Goal: Task Accomplishment & Management: Complete application form

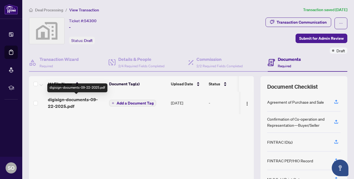
click at [66, 99] on span "digisign-documents-09-22-2025.pdf" at bounding box center [76, 102] width 57 height 13
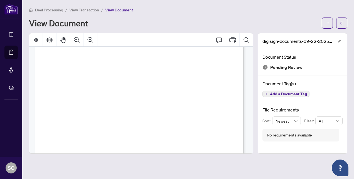
scroll to position [92, 0]
click at [77, 13] on li "View Transaction" at bounding box center [84, 10] width 30 height 6
click at [83, 9] on span "View Transaction" at bounding box center [84, 10] width 30 height 5
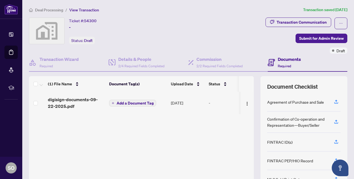
click at [45, 8] on span "Deal Processing" at bounding box center [49, 10] width 28 height 5
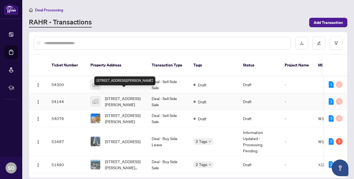
click at [109, 97] on span "[STREET_ADDRESS][PERSON_NAME]" at bounding box center [124, 102] width 38 height 12
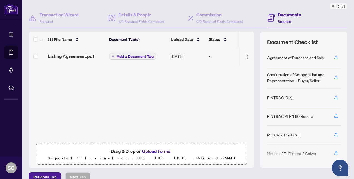
scroll to position [53, 0]
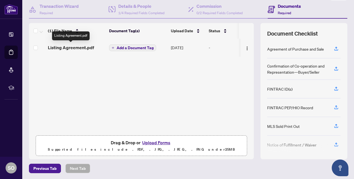
click at [71, 45] on span "Listing Agreement.pdf" at bounding box center [71, 47] width 46 height 7
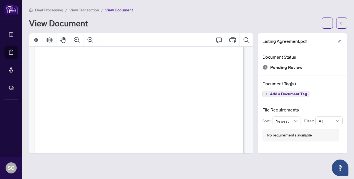
scroll to position [86, 0]
click at [75, 11] on span "View Transaction" at bounding box center [84, 10] width 30 height 5
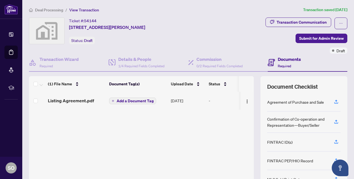
click at [51, 10] on span "Deal Processing" at bounding box center [49, 10] width 28 height 5
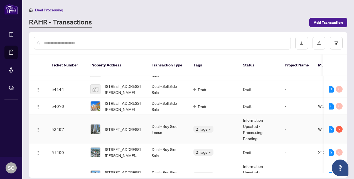
scroll to position [16, 0]
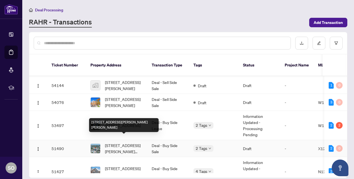
click at [121, 143] on span "[STREET_ADDRESS][PERSON_NAME][PERSON_NAME]" at bounding box center [124, 149] width 38 height 12
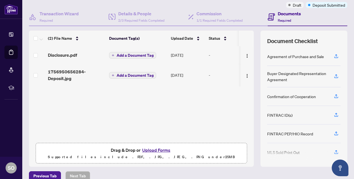
scroll to position [46, 0]
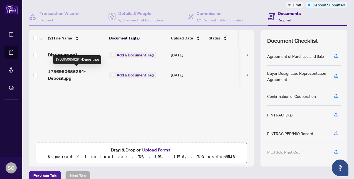
click at [60, 69] on span "1756950656284-Deposit.jpg" at bounding box center [76, 74] width 57 height 13
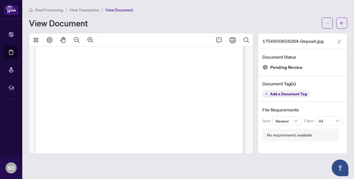
scroll to position [97, 0]
click at [87, 9] on span "View Transaction" at bounding box center [84, 10] width 30 height 5
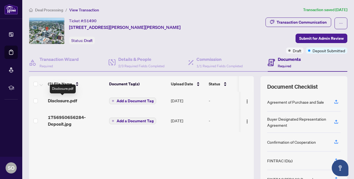
scroll to position [53, 0]
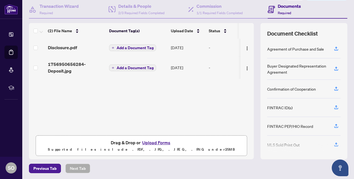
click at [148, 141] on button "Upload Forms" at bounding box center [156, 142] width 31 height 7
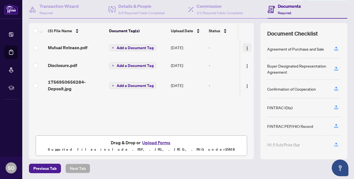
click at [245, 47] on img "button" at bounding box center [247, 48] width 4 height 4
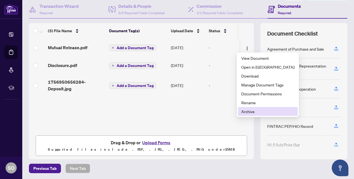
click at [250, 112] on span "Archive" at bounding box center [268, 112] width 53 height 6
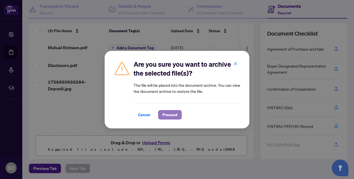
click at [173, 112] on span "Proceed" at bounding box center [170, 115] width 15 height 9
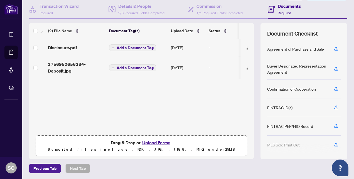
click at [157, 140] on button "Upload Forms" at bounding box center [156, 142] width 31 height 7
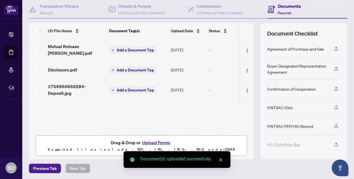
click at [155, 141] on button "Upload Forms" at bounding box center [156, 142] width 31 height 7
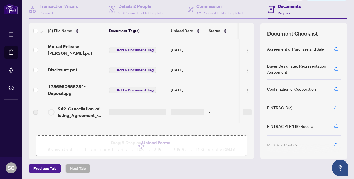
scroll to position [0, 0]
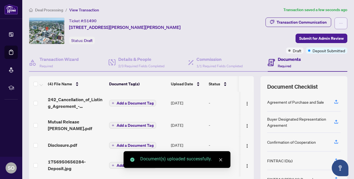
click at [339, 22] on icon "ellipsis" at bounding box center [341, 23] width 4 height 4
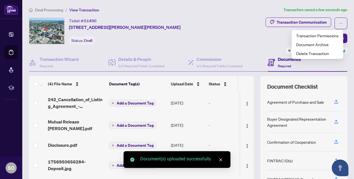
click at [255, 46] on div "Transaction Communication Submit for Admin Review Draft Deposit Submitted" at bounding box center [286, 36] width 123 height 36
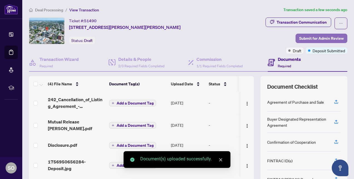
click at [315, 38] on span "Submit for Admin Review" at bounding box center [321, 38] width 45 height 9
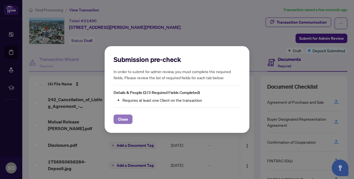
click at [123, 118] on span "Close" at bounding box center [123, 119] width 10 height 9
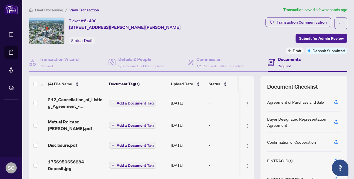
click at [231, 29] on div "Transaction Communication Submit for Admin Review Draft Deposit Submitted" at bounding box center [286, 36] width 123 height 36
click at [211, 62] on h4 "Commission" at bounding box center [220, 59] width 46 height 7
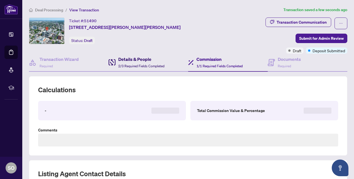
click at [135, 58] on h4 "Details & People" at bounding box center [141, 59] width 46 height 7
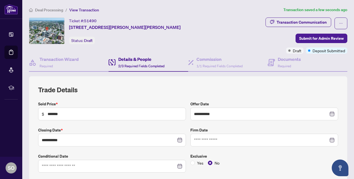
type input "**********"
click at [314, 37] on span "Submit for Admin Review" at bounding box center [321, 38] width 45 height 9
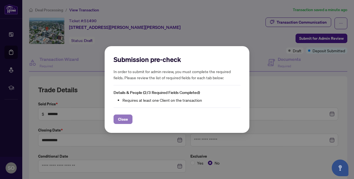
click at [122, 121] on span "Close" at bounding box center [123, 119] width 10 height 9
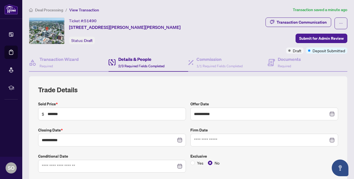
click at [134, 59] on h4 "Details & People" at bounding box center [141, 59] width 46 height 7
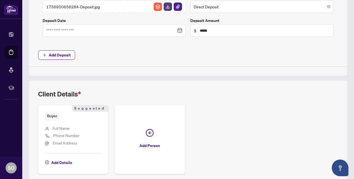
scroll to position [271, 0]
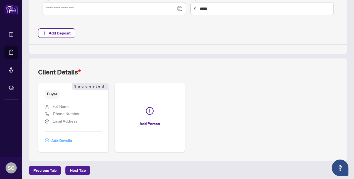
click at [62, 139] on span "Add Details" at bounding box center [61, 140] width 21 height 9
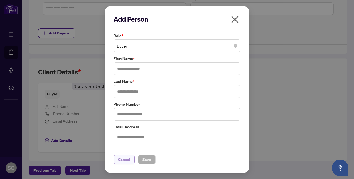
click at [123, 159] on span "Cancel" at bounding box center [124, 159] width 12 height 9
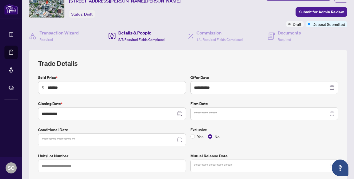
scroll to position [34, 0]
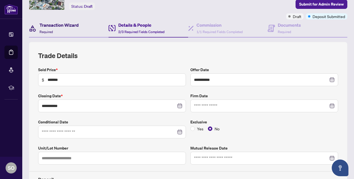
click at [62, 22] on h4 "Transaction Wizard" at bounding box center [59, 25] width 39 height 7
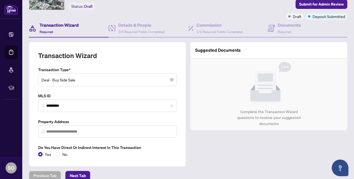
type input "**********"
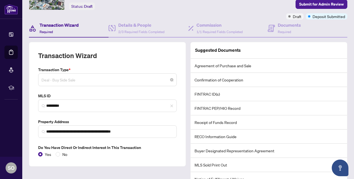
click at [84, 78] on span "Deal - Buy Side Sale" at bounding box center [108, 80] width 132 height 11
click at [172, 35] on div "Details & People 2/3 Required Fields Completed" at bounding box center [149, 28] width 80 height 18
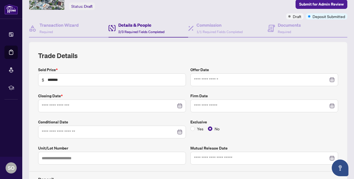
type input "**********"
click at [61, 23] on h4 "Transaction Wizard" at bounding box center [59, 25] width 39 height 7
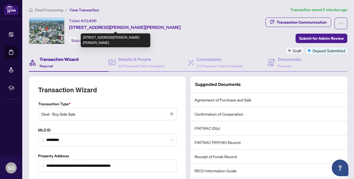
click at [82, 28] on span "[STREET_ADDRESS][PERSON_NAME][PERSON_NAME]" at bounding box center [125, 27] width 112 height 7
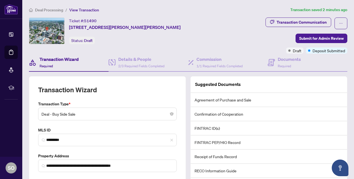
click at [67, 59] on h4 "Transaction Wizard" at bounding box center [59, 59] width 39 height 7
click at [286, 58] on h4 "Documents" at bounding box center [289, 59] width 23 height 7
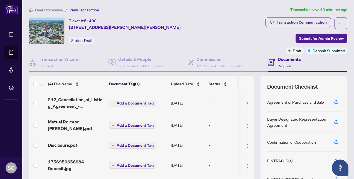
click at [225, 20] on div "Transaction Communication Submit for Admin Review Draft Deposit Submitted" at bounding box center [286, 36] width 123 height 36
click at [65, 159] on span "1756950656284-Deposit.jpg" at bounding box center [76, 165] width 57 height 13
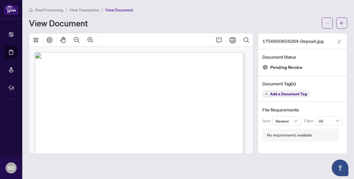
click at [80, 11] on span "View Transaction" at bounding box center [84, 10] width 30 height 5
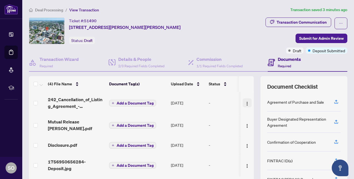
click at [245, 102] on img "button" at bounding box center [247, 104] width 4 height 4
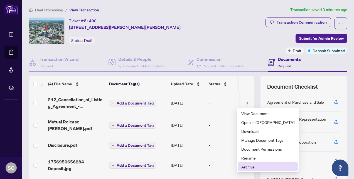
click at [252, 165] on span "Archive" at bounding box center [268, 167] width 53 height 6
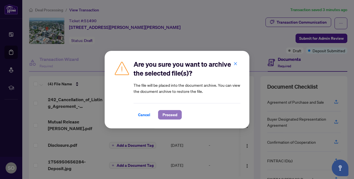
click at [165, 116] on span "Proceed" at bounding box center [170, 115] width 15 height 9
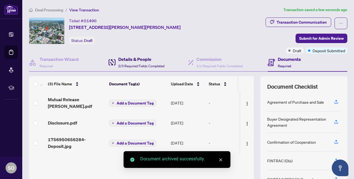
click at [141, 60] on h4 "Details & People" at bounding box center [141, 59] width 46 height 7
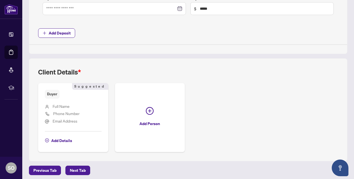
scroll to position [270, 0]
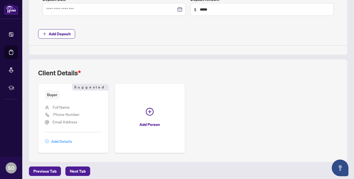
click at [60, 139] on span "Add Details" at bounding box center [61, 141] width 21 height 9
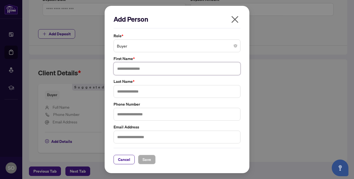
click at [130, 67] on input "text" at bounding box center [177, 68] width 127 height 13
type input "******"
click at [131, 89] on input "text" at bounding box center [177, 91] width 127 height 13
type input "*****"
click at [149, 159] on span "Save" at bounding box center [147, 159] width 9 height 9
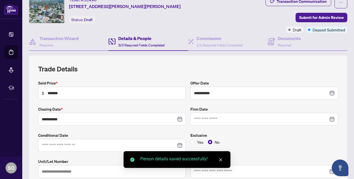
scroll to position [0, 0]
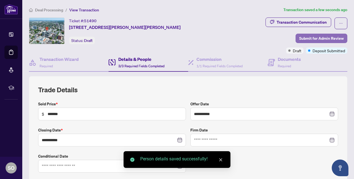
click at [330, 36] on span "Submit for Admin Review" at bounding box center [321, 38] width 45 height 9
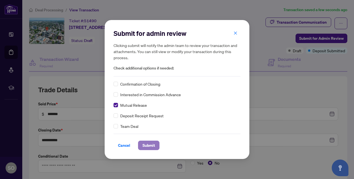
click at [144, 145] on span "Submit" at bounding box center [149, 145] width 13 height 9
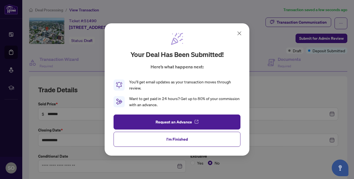
click at [242, 34] on icon at bounding box center [239, 33] width 7 height 7
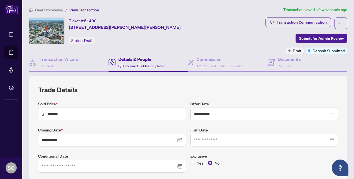
click at [49, 9] on span "Deal Processing" at bounding box center [49, 10] width 28 height 5
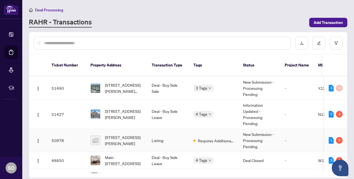
scroll to position [91, 0]
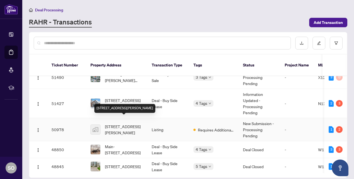
click at [123, 124] on span "[STREET_ADDRESS][PERSON_NAME]" at bounding box center [124, 130] width 38 height 12
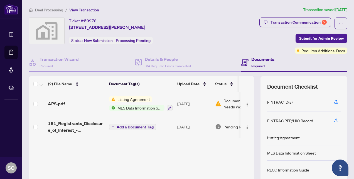
scroll to position [53, 0]
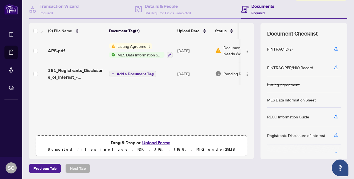
click at [157, 142] on button "Upload Forms" at bounding box center [156, 142] width 31 height 7
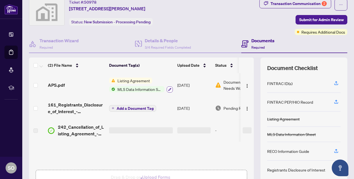
scroll to position [18, 0]
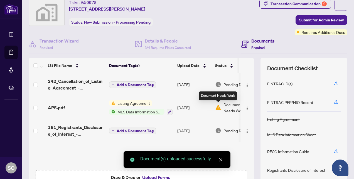
click at [221, 108] on img at bounding box center [218, 108] width 6 height 6
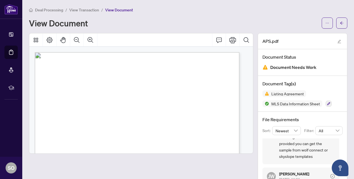
click at [88, 9] on span "View Transaction" at bounding box center [84, 10] width 30 height 5
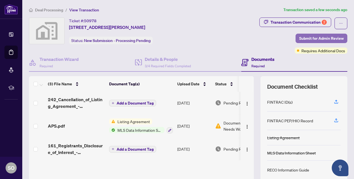
click at [314, 36] on span "Submit for Admin Review" at bounding box center [321, 38] width 45 height 9
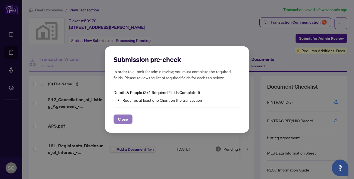
click at [124, 119] on span "Close" at bounding box center [123, 119] width 10 height 9
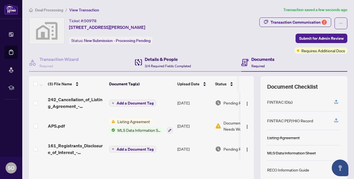
click at [171, 62] on h4 "Details & People" at bounding box center [168, 59] width 46 height 7
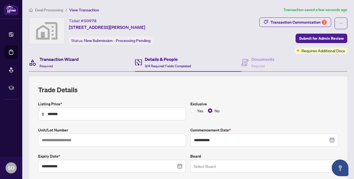
click at [54, 58] on h4 "Transaction Wizard" at bounding box center [59, 59] width 39 height 7
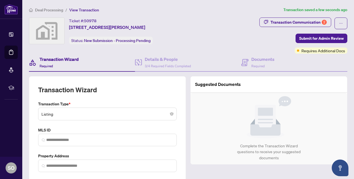
type input "**********"
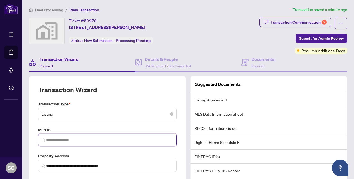
click at [57, 140] on input "search" at bounding box center [109, 140] width 127 height 6
paste input "*********"
type input "*********"
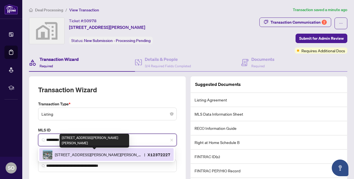
click at [69, 154] on span "[STREET_ADDRESS][PERSON_NAME][PERSON_NAME]" at bounding box center [98, 155] width 87 height 6
type input "**********"
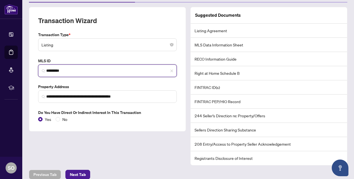
scroll to position [74, 0]
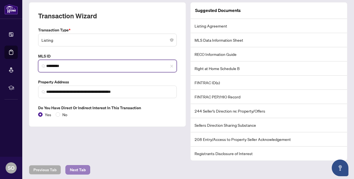
type input "*********"
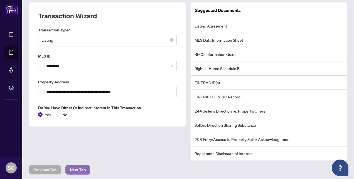
click at [75, 171] on span "Next Tab" at bounding box center [78, 170] width 16 height 9
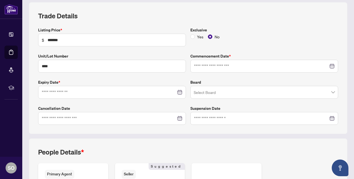
type input "**********"
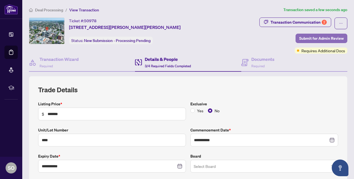
click at [299, 38] on span "Submit for Admin Review" at bounding box center [321, 38] width 45 height 9
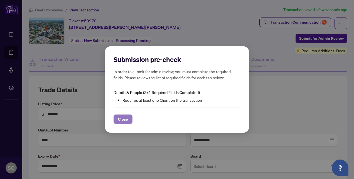
click at [122, 119] on span "Close" at bounding box center [123, 119] width 10 height 9
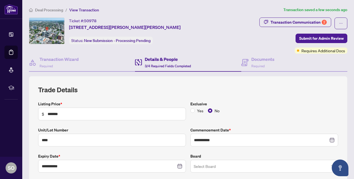
scroll to position [15, 0]
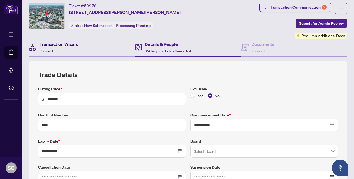
click at [55, 45] on h4 "Transaction Wizard" at bounding box center [59, 44] width 39 height 7
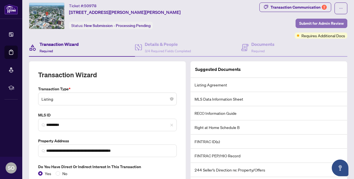
click at [302, 23] on span "Submit for Admin Review" at bounding box center [321, 23] width 45 height 9
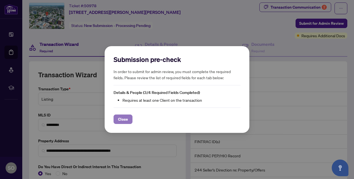
click at [118, 119] on span "Close" at bounding box center [123, 119] width 10 height 9
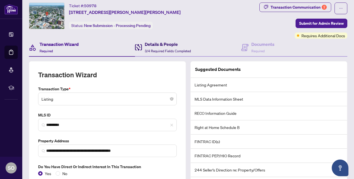
click at [156, 50] on span "3/4 Required Fields Completed" at bounding box center [168, 51] width 46 height 4
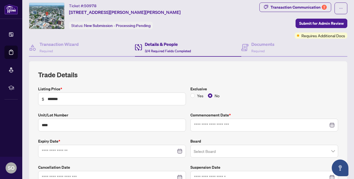
type input "**********"
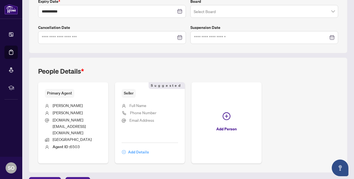
click at [149, 148] on span "Add Details" at bounding box center [138, 152] width 21 height 9
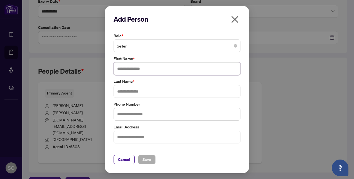
click at [160, 72] on input "text" at bounding box center [177, 68] width 127 height 13
type input "********"
click at [156, 92] on input "text" at bounding box center [177, 91] width 127 height 13
type input "*****"
click at [145, 161] on span "Save" at bounding box center [147, 159] width 9 height 9
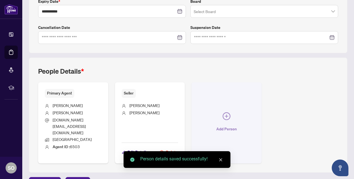
scroll to position [0, 0]
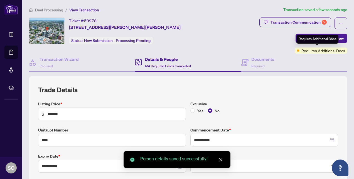
click at [313, 41] on div "Requires Additional Docs" at bounding box center [318, 39] width 42 height 9
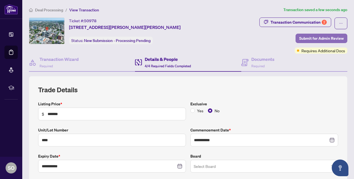
click at [296, 36] on button "Submit for Admin Review" at bounding box center [322, 38] width 52 height 9
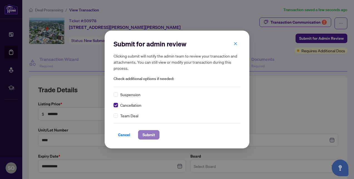
click at [150, 135] on span "Submit" at bounding box center [149, 135] width 13 height 9
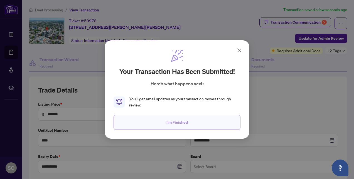
click at [195, 125] on button "I'm Finished" at bounding box center [177, 122] width 127 height 15
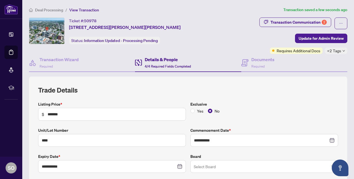
click at [52, 10] on span "Deal Processing" at bounding box center [49, 10] width 28 height 5
